Goal: Find specific page/section: Find specific page/section

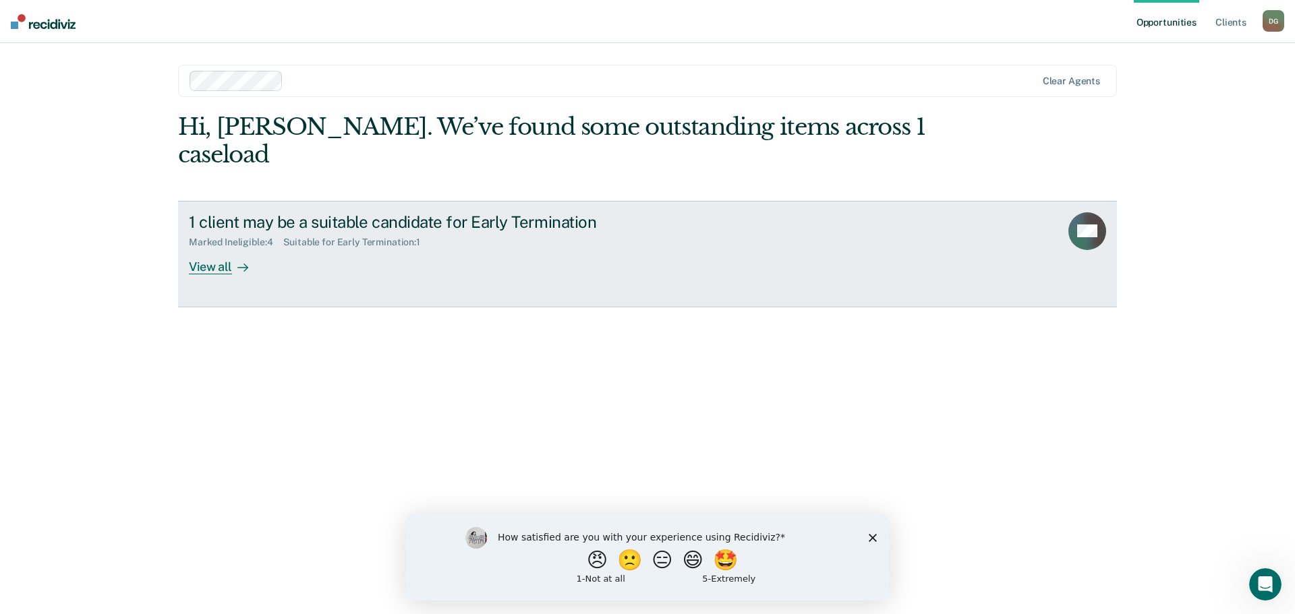
click at [212, 248] on div "View all" at bounding box center [227, 261] width 76 height 26
